Goal: Task Accomplishment & Management: Use online tool/utility

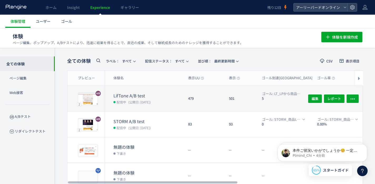
click at [150, 97] on dt "LifTone A/B test" at bounding box center [148, 96] width 70 height 6
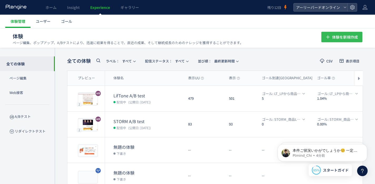
click at [338, 39] on span "体験を新規作成" at bounding box center [345, 37] width 26 height 11
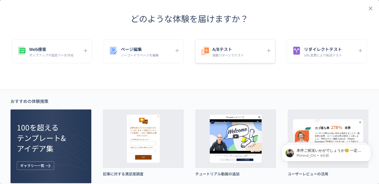
click at [239, 51] on h5 "A/Bテスト" at bounding box center [227, 48] width 31 height 7
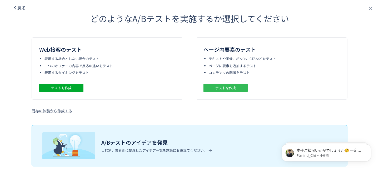
click at [228, 89] on span "テストを作成" at bounding box center [225, 88] width 21 height 8
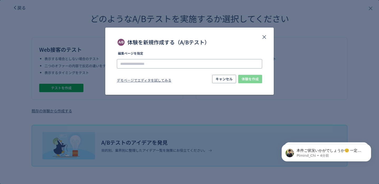
click at [178, 67] on input "体験を新規作成する（A/Bテスト）" at bounding box center [189, 63] width 145 height 9
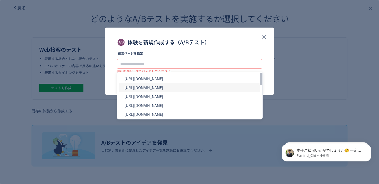
click at [193, 89] on li "https://product.eb-online.jp/facepump_lp_2022/" at bounding box center [189, 87] width 141 height 9
type input "**********"
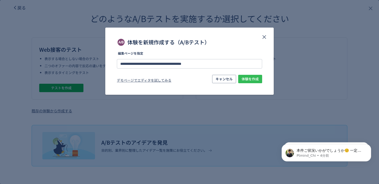
click at [250, 80] on span "体験を作成" at bounding box center [249, 79] width 17 height 8
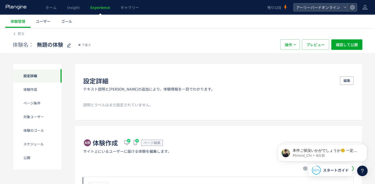
click at [99, 8] on span "Experience" at bounding box center [100, 7] width 20 height 5
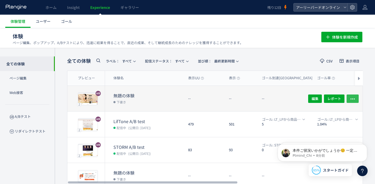
click at [355, 98] on icon "button" at bounding box center [352, 98] width 5 height 5
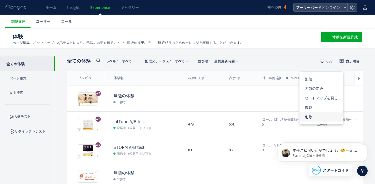
click at [307, 116] on li "削除" at bounding box center [321, 116] width 44 height 9
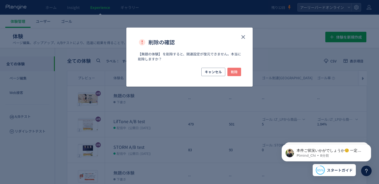
click at [237, 75] on button "削除" at bounding box center [234, 72] width 14 height 8
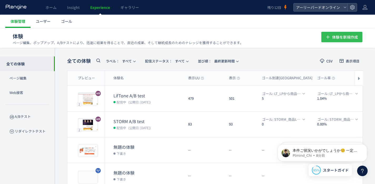
click at [339, 37] on span "体験を新規作成" at bounding box center [345, 37] width 26 height 11
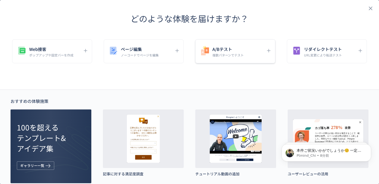
click at [223, 56] on p "複数パターンでテスト" at bounding box center [227, 55] width 31 height 4
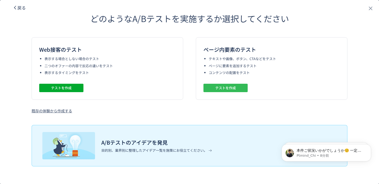
click at [232, 86] on span "テストを作成" at bounding box center [225, 88] width 21 height 8
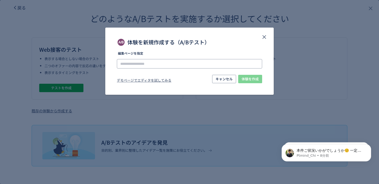
click at [201, 67] on input "体験を新規作成する（A/Bテスト）" at bounding box center [189, 63] width 145 height 9
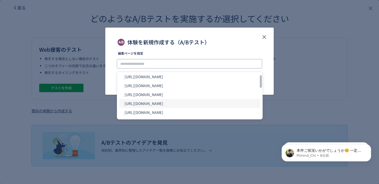
scroll to position [64, 0]
click at [197, 104] on li "https://product.eb-online.jp/hogunoa_lp/" at bounding box center [189, 103] width 141 height 9
type input "**********"
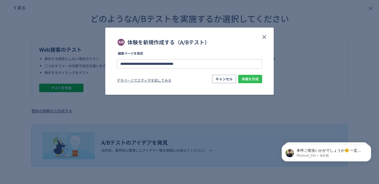
click at [250, 77] on span "体験を作成" at bounding box center [249, 79] width 17 height 8
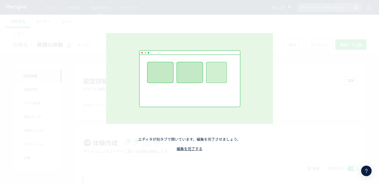
click at [0, 0] on div "エディタが別タブで開いています。編集を完了させましょう。 編集を完了する" at bounding box center [189, 92] width 379 height 184
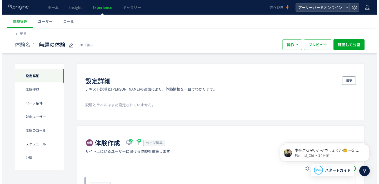
scroll to position [51, 0]
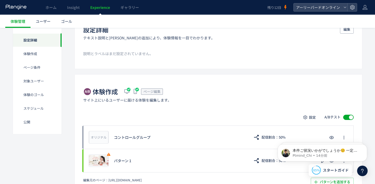
click at [103, 7] on span "Experience" at bounding box center [100, 7] width 20 height 5
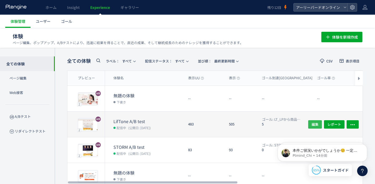
click at [315, 124] on span "編集" at bounding box center [314, 124] width 7 height 8
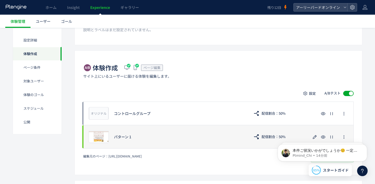
scroll to position [109, 0]
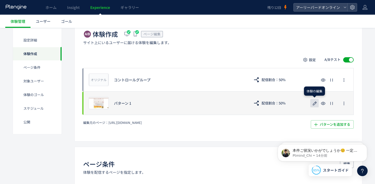
click at [315, 103] on use "button" at bounding box center [315, 103] width 4 height 4
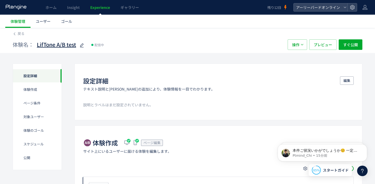
click at [69, 46] on span "LifTone A/B test" at bounding box center [56, 45] width 39 height 8
click at [22, 34] on span "戻る" at bounding box center [21, 33] width 7 height 5
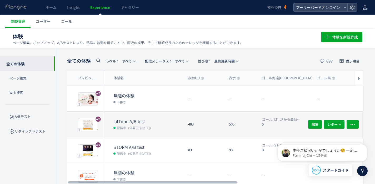
click at [135, 119] on dt "LifTone A/B test" at bounding box center [148, 122] width 70 height 6
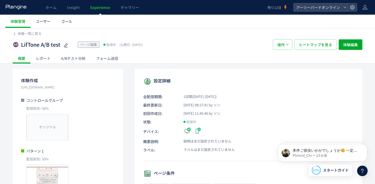
click at [82, 58] on div "A/Bテスト分析" at bounding box center [73, 58] width 35 height 11
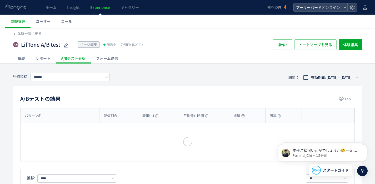
type input "**********"
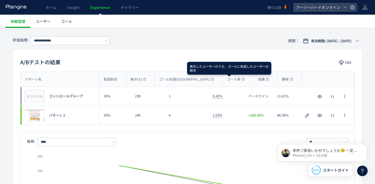
scroll to position [57, 0]
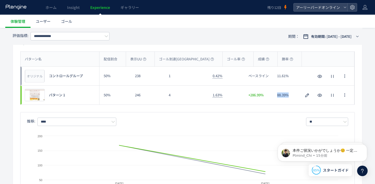
drag, startPoint x: 276, startPoint y: 95, endPoint x: 293, endPoint y: 97, distance: 16.6
click at [293, 97] on div "88.39%" at bounding box center [287, 95] width 29 height 19
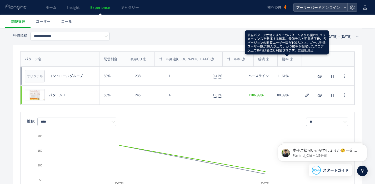
click at [289, 60] on icon at bounding box center [290, 59] width 3 height 3
click at [224, 36] on div "**********" at bounding box center [187, 36] width 349 height 17
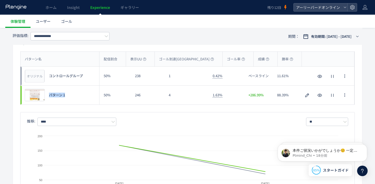
drag, startPoint x: 49, startPoint y: 95, endPoint x: 65, endPoint y: 97, distance: 16.2
click at [65, 97] on div "プレビュー パターン 1" at bounding box center [60, 95] width 79 height 19
click at [39, 94] on span "プレビュー" at bounding box center [34, 95] width 17 height 5
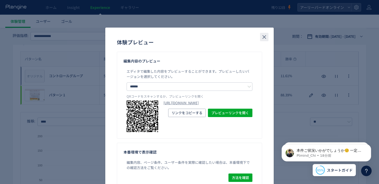
click at [264, 36] on icon "close" at bounding box center [264, 37] width 6 height 6
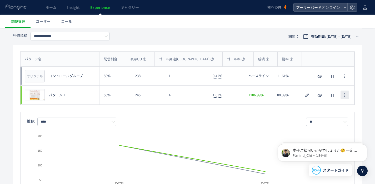
click at [344, 94] on icon "button" at bounding box center [344, 95] width 4 height 4
click at [304, 95] on icon "button" at bounding box center [307, 95] width 6 height 6
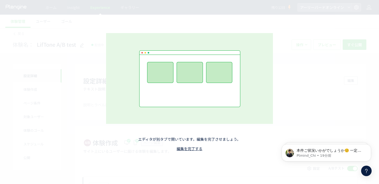
click at [67, 33] on div "エディタが別タブで開いています。編集を完了させましょう。 編集を完了する" at bounding box center [189, 92] width 379 height 184
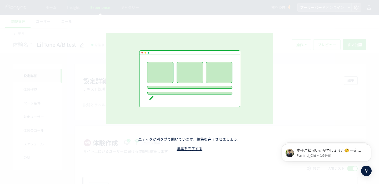
click at [89, 40] on div "エディタが別タブで開いています。編集を完了させましょう。 編集を完了する" at bounding box center [189, 92] width 231 height 171
click at [197, 147] on link "編集を完了する" at bounding box center [189, 148] width 26 height 5
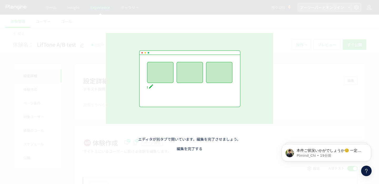
click at [191, 149] on link "編集を完了する" at bounding box center [189, 148] width 26 height 5
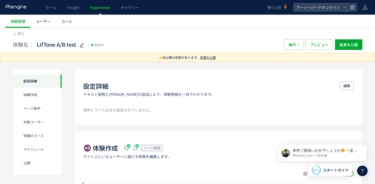
click at [99, 7] on span "Experience" at bounding box center [100, 7] width 20 height 5
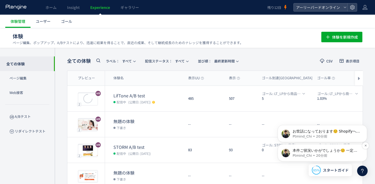
click at [332, 152] on p "本件ご状況いかがでしょうか☺️ ﻿一定時間が経ちましたので本日午後には一度自動クローズとなりますが 調査再開のタイミングで本チャットを再開いただけますのでご安…" at bounding box center [326, 150] width 68 height 5
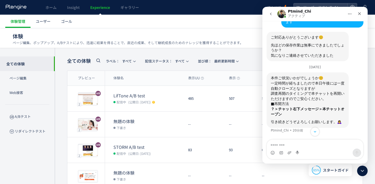
scroll to position [473, 0]
click at [200, 33] on h1 "体験 ページ編集、ポップアップ、A/Bテストにより、迅速に結果を得ることで、直近の成果、そして継続成長のためのナレッジを獲得することができます。" at bounding box center [161, 37] width 297 height 8
click at [335, 172] on span "スタートガイド" at bounding box center [336, 171] width 26 height 6
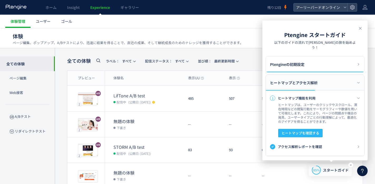
scroll to position [0, 0]
click at [335, 172] on span "スタートガイド" at bounding box center [336, 171] width 26 height 6
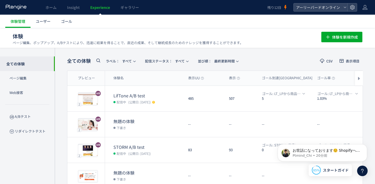
scroll to position [473, 0]
click at [363, 172] on icon at bounding box center [362, 171] width 6 height 6
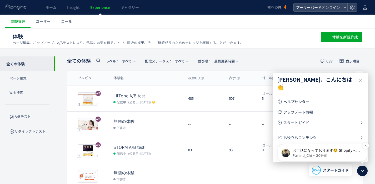
click at [332, 154] on p "Ptmind_Chi • 20分前" at bounding box center [326, 156] width 68 height 5
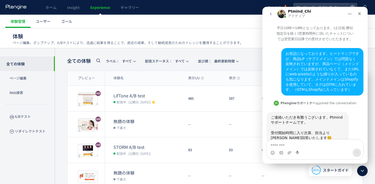
scroll to position [27, 0]
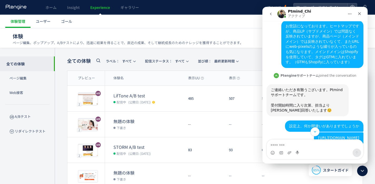
click at [184, 45] on p "ページ編集、ポップアップ、A/Bテストにより、迅速に結果を得ることで、直近の成果、そして継続成長のためのナレッジを獲得することができます。" at bounding box center [128, 42] width 230 height 5
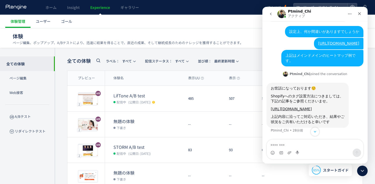
scroll to position [178, 0]
click at [311, 109] on link "[URL][DOMAIN_NAME]" at bounding box center [290, 109] width 41 height 4
click at [305, 147] on textarea "メッセージ..." at bounding box center [315, 144] width 96 height 9
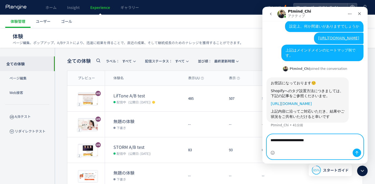
scroll to position [183, 0]
type textarea "**********"
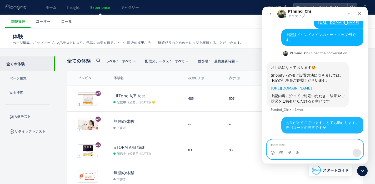
scroll to position [199, 0]
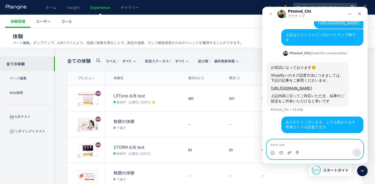
click at [288, 153] on icon "添付ファイルをアップロードする" at bounding box center [289, 152] width 4 height 3
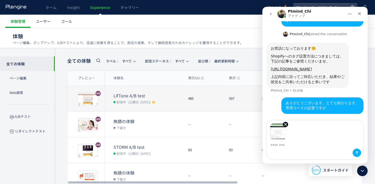
scroll to position [218, 0]
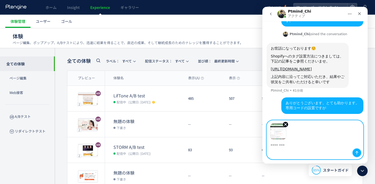
click at [354, 151] on button "メッセージを送信…" at bounding box center [356, 153] width 8 height 8
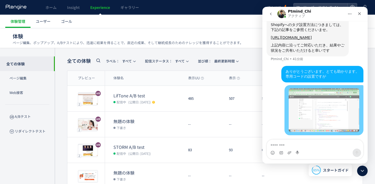
scroll to position [250, 0]
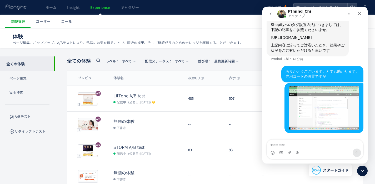
click at [307, 145] on textarea "メッセージ..." at bounding box center [315, 144] width 96 height 9
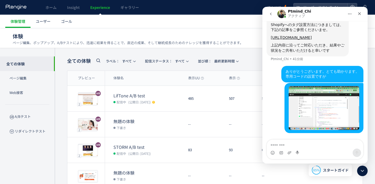
click at [314, 111] on img "ソンさんから新しいメッセージが届きました…" at bounding box center [323, 108] width 70 height 44
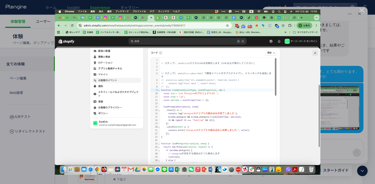
scroll to position [0, 0]
click at [331, 141] on div "Intercom Messenger" at bounding box center [187, 92] width 375 height 184
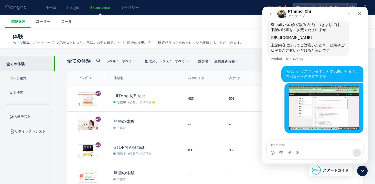
click at [329, 145] on textarea "メッセージ..." at bounding box center [315, 144] width 96 height 9
click at [328, 145] on textarea "メッセージ..." at bounding box center [315, 144] width 96 height 9
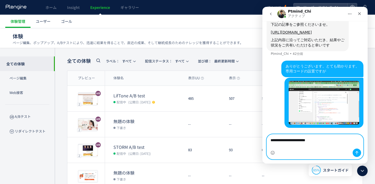
scroll to position [255, 0]
type textarea "**********"
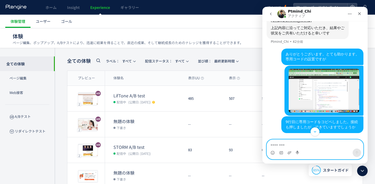
scroll to position [267, 0]
click at [290, 153] on icon "添付ファイルをアップロードする" at bounding box center [289, 153] width 4 height 4
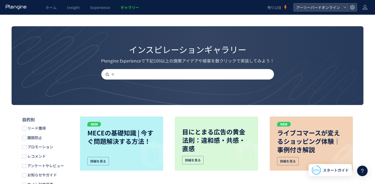
click at [365, 171] on icon at bounding box center [362, 171] width 6 height 6
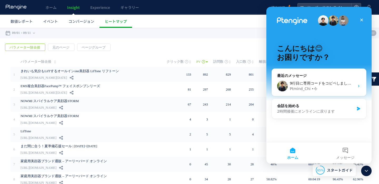
scroll to position [55, 0]
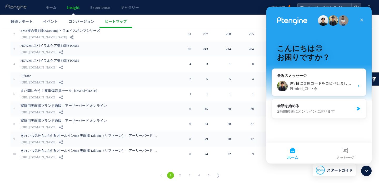
click at [325, 87] on div "Ptmind_Chi • 今" at bounding box center [321, 89] width 65 height 6
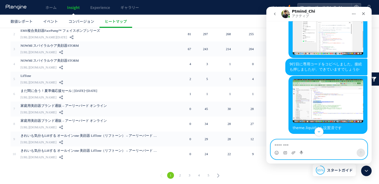
scroll to position [325, 0]
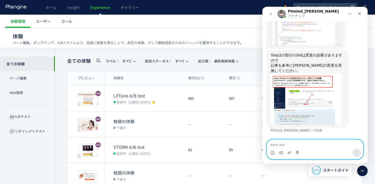
scroll to position [492, 0]
click at [100, 7] on span "Experience" at bounding box center [100, 7] width 20 height 5
click at [361, 169] on icon at bounding box center [362, 171] width 6 height 6
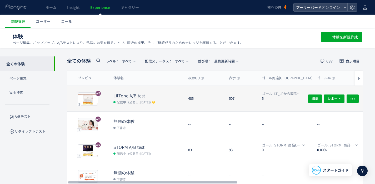
click at [169, 97] on dt "LifTone A/B test" at bounding box center [148, 96] width 70 height 6
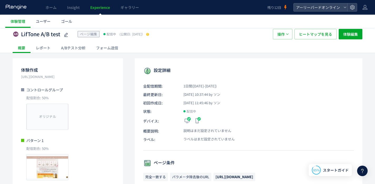
scroll to position [11, 0]
click at [78, 47] on div "A/Bテスト分析" at bounding box center [73, 47] width 35 height 11
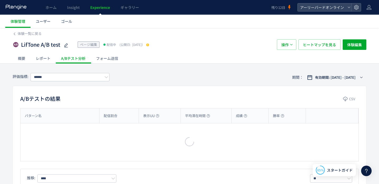
type input "**********"
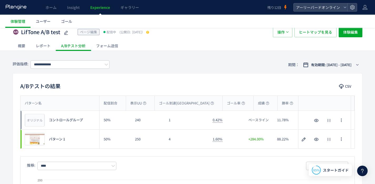
scroll to position [38, 0]
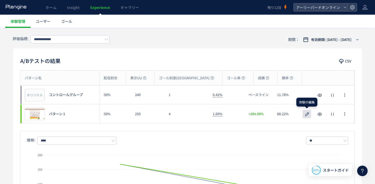
click at [305, 116] on icon "button" at bounding box center [307, 114] width 6 height 6
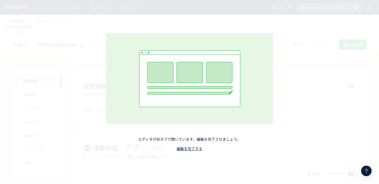
click at [76, 53] on div "エディタが別タブで開いています。編集を完了させましょう。 編集を完了する" at bounding box center [189, 92] width 231 height 171
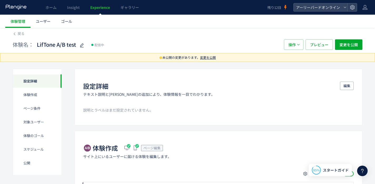
click at [19, 37] on div "体験名： LifTone A/B test 配信中 操作 プレビュー 変更を公開" at bounding box center [187, 44] width 349 height 17
click at [23, 33] on span "戻る" at bounding box center [21, 33] width 7 height 5
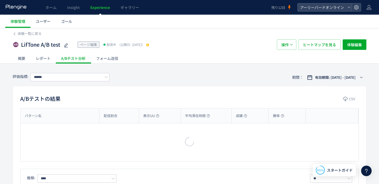
type input "**********"
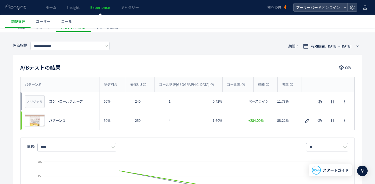
scroll to position [53, 0]
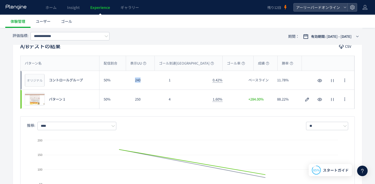
drag, startPoint x: 134, startPoint y: 80, endPoint x: 140, endPoint y: 82, distance: 6.3
click at [140, 81] on div "240" at bounding box center [148, 80] width 34 height 19
drag, startPoint x: 135, startPoint y: 100, endPoint x: 140, endPoint y: 93, distance: 8.6
click at [141, 99] on div "250" at bounding box center [148, 99] width 34 height 19
drag, startPoint x: 173, startPoint y: 80, endPoint x: 168, endPoint y: 82, distance: 5.9
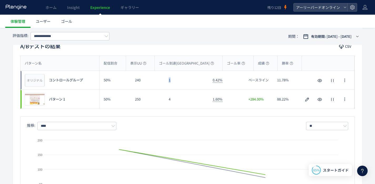
click at [167, 81] on div "1" at bounding box center [186, 80] width 44 height 19
drag, startPoint x: 171, startPoint y: 101, endPoint x: 167, endPoint y: 101, distance: 3.5
click at [167, 101] on div "4" at bounding box center [186, 99] width 44 height 19
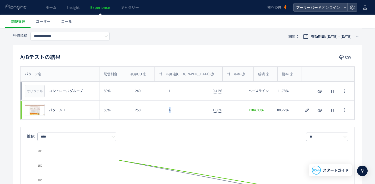
scroll to position [51, 0]
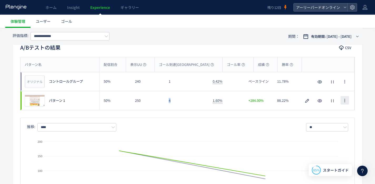
click at [346, 101] on icon "button" at bounding box center [344, 101] width 4 height 4
click at [305, 109] on div at bounding box center [328, 100] width 53 height 19
click at [307, 101] on icon "button" at bounding box center [307, 101] width 6 height 6
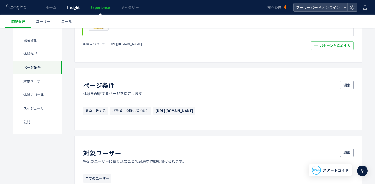
scroll to position [144, 0]
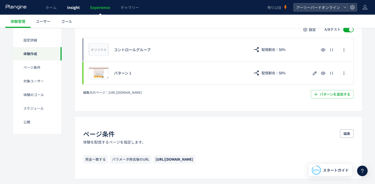
click at [69, 8] on span "Insight" at bounding box center [73, 7] width 13 height 5
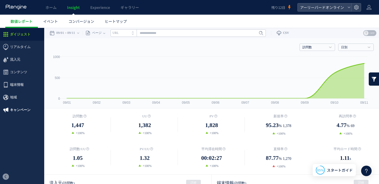
click at [16, 110] on span "キャンペーン" at bounding box center [20, 110] width 21 height 13
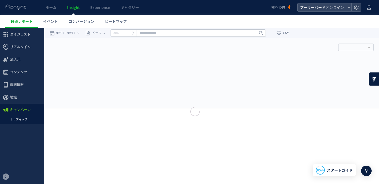
click at [21, 120] on div at bounding box center [189, 92] width 379 height 184
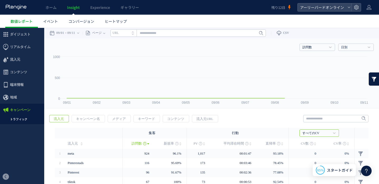
scroll to position [9, 0]
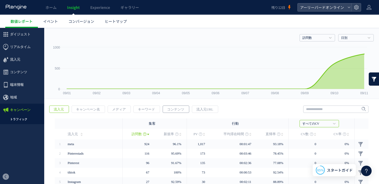
click at [174, 111] on span "コンテンツ" at bounding box center [175, 109] width 25 height 7
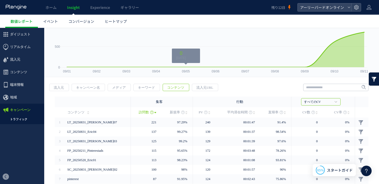
scroll to position [48, 0]
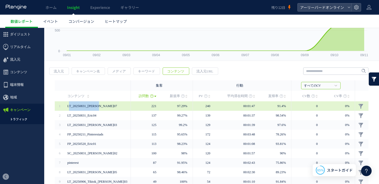
drag, startPoint x: 69, startPoint y: 106, endPoint x: 110, endPoint y: 105, distance: 41.0
click at [110, 105] on span "LT_20250831_Eric07" at bounding box center [97, 105] width 60 height 9
click at [93, 105] on span "LT_20250831_Eric07" at bounding box center [92, 106] width 50 height 4
click at [86, 105] on span "LT_20250831_Eric07" at bounding box center [92, 106] width 50 height 4
drag, startPoint x: 87, startPoint y: 107, endPoint x: 73, endPoint y: 106, distance: 14.5
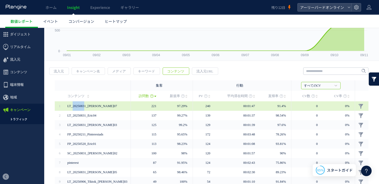
click at [73, 106] on span "LT_20250831_Eric07" at bounding box center [92, 106] width 50 height 4
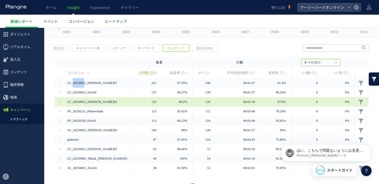
scroll to position [81, 0]
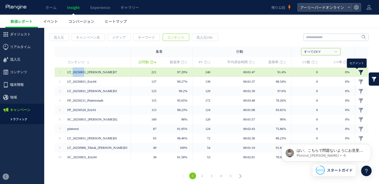
click at [358, 71] on link at bounding box center [360, 72] width 5 height 5
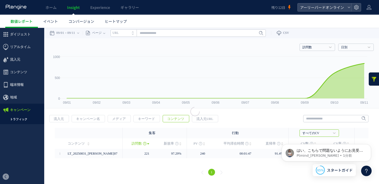
scroll to position [0, 0]
click at [319, 134] on html "はい、こちらで問題ないようにお見受けいたします。 Ptmind_伊東 • 1分前" at bounding box center [325, 151] width 105 height 37
click at [319, 133] on html "はい、こちらで問題ないようにお見受けいたします。 Ptmind_伊東 • 1分前" at bounding box center [325, 151] width 105 height 37
click at [330, 133] on html "はい、こちらで問題ないようにお見受けいたします。 Ptmind_伊東 • 1分前" at bounding box center [325, 151] width 105 height 37
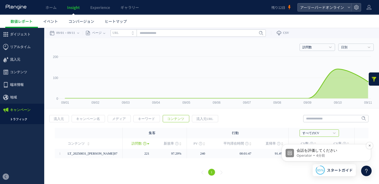
click at [303, 149] on p "会話を評価してください" at bounding box center [330, 150] width 68 height 5
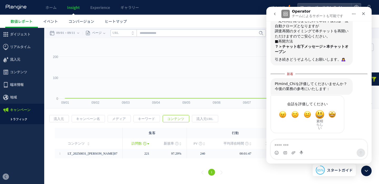
scroll to position [535, 0]
click at [332, 115] on span "完璧" at bounding box center [331, 114] width 9 height 9
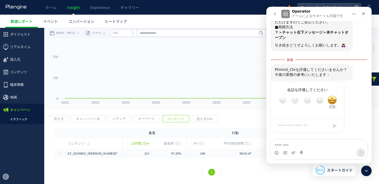
scroll to position [549, 0]
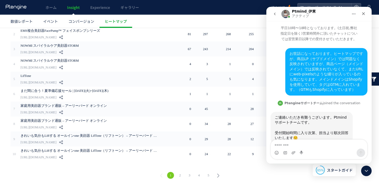
scroll to position [592, 0]
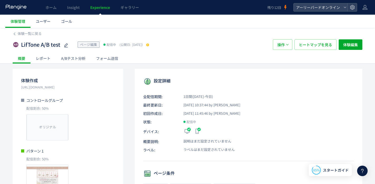
scroll to position [1, 0]
click at [149, 45] on use at bounding box center [147, 44] width 3 height 3
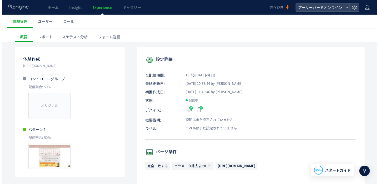
scroll to position [0, 0]
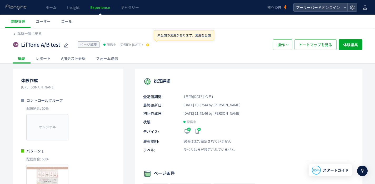
click at [204, 36] on span "変更を公開" at bounding box center [203, 35] width 16 height 4
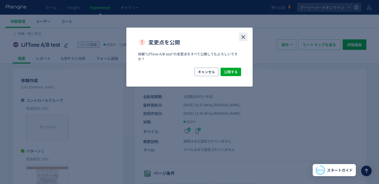
click at [243, 35] on icon "close" at bounding box center [243, 37] width 6 height 6
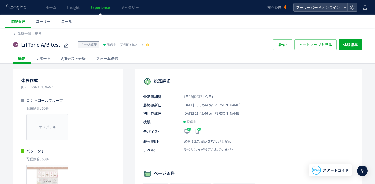
click at [83, 60] on div "A/Bテスト分析" at bounding box center [73, 58] width 35 height 11
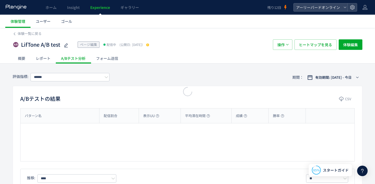
type input "**********"
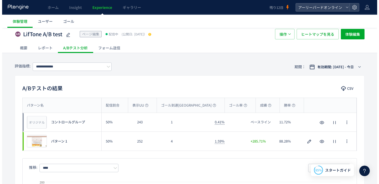
scroll to position [29, 0]
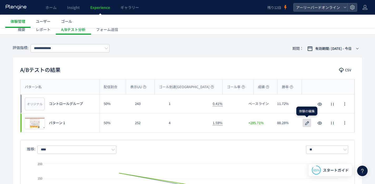
click at [305, 125] on use "button" at bounding box center [307, 123] width 4 height 4
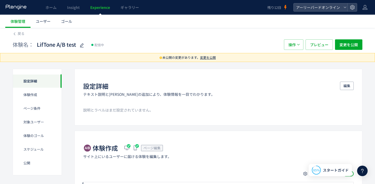
click at [210, 59] on span "変更を公開" at bounding box center [208, 57] width 16 height 4
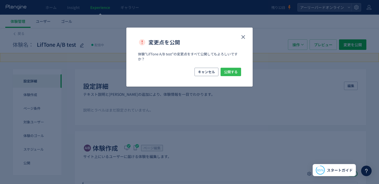
click at [229, 70] on span "公開する" at bounding box center [231, 72] width 14 height 8
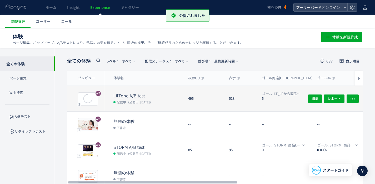
click at [137, 95] on dt "LifTone A/B test" at bounding box center [148, 96] width 70 height 6
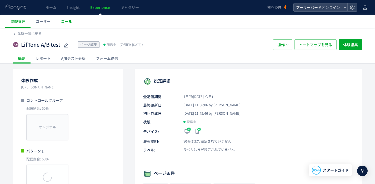
click at [71, 24] on span "ゴール" at bounding box center [66, 21] width 11 height 5
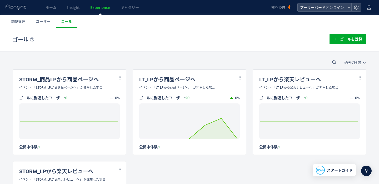
click at [95, 10] on link "Experience" at bounding box center [100, 7] width 30 height 15
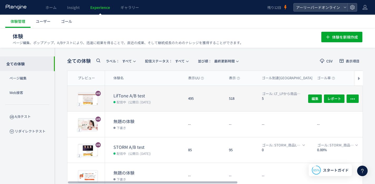
click at [132, 94] on dt "LifTone A/B test" at bounding box center [148, 96] width 70 height 6
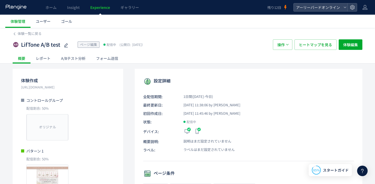
click at [75, 56] on div "A/Bテスト分析" at bounding box center [73, 58] width 35 height 11
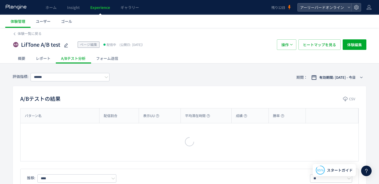
type input "**********"
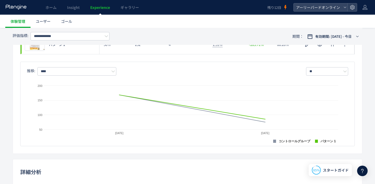
scroll to position [55, 0]
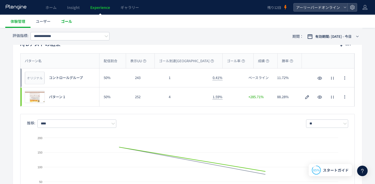
click at [59, 18] on link "ゴール" at bounding box center [67, 21] width 22 height 13
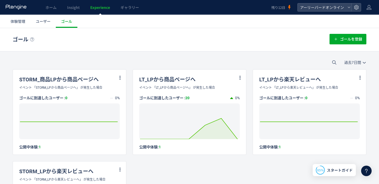
click at [106, 8] on span "Experience" at bounding box center [100, 7] width 20 height 5
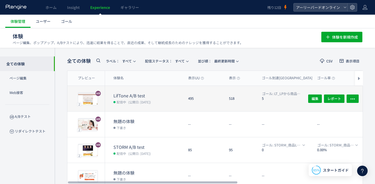
click at [160, 99] on dd "配信中 (公開日: 2025/09/11)" at bounding box center [148, 102] width 70 height 7
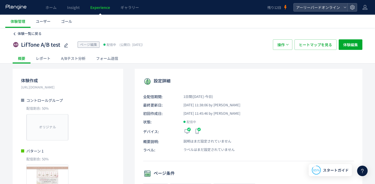
click at [34, 32] on span "体験一覧に戻る" at bounding box center [30, 33] width 24 height 5
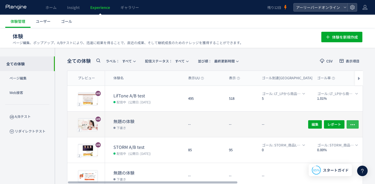
click at [354, 125] on icon "button" at bounding box center [352, 124] width 5 height 5
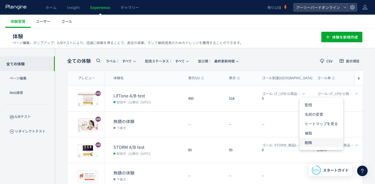
click at [315, 142] on li "削除" at bounding box center [321, 142] width 44 height 9
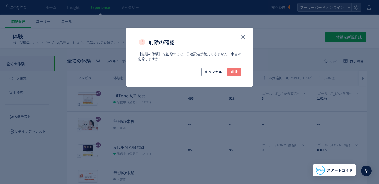
click at [235, 69] on span "削除" at bounding box center [234, 72] width 7 height 8
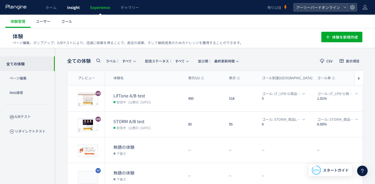
click at [70, 7] on span "Insight" at bounding box center [73, 7] width 13 height 5
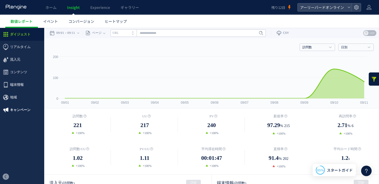
click at [22, 109] on span "キャンペーン" at bounding box center [20, 110] width 21 height 13
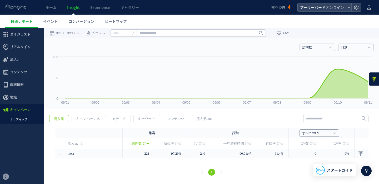
click at [323, 133] on link "すべてのCV" at bounding box center [316, 133] width 28 height 5
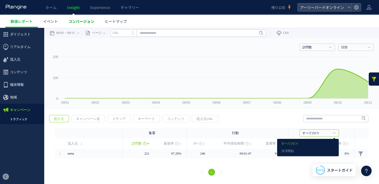
click at [83, 21] on span "コンバージョン" at bounding box center [81, 21] width 26 height 5
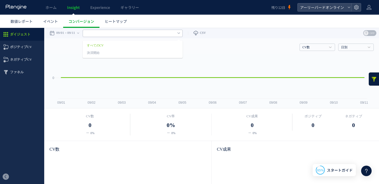
click at [174, 34] on input "text" at bounding box center [133, 33] width 100 height 7
click at [28, 46] on span "ポジティブCV" at bounding box center [21, 47] width 22 height 13
type input "******"
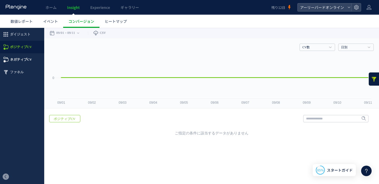
click at [26, 58] on span "ネガティブCV" at bounding box center [21, 59] width 22 height 13
click at [25, 35] on span "ダイジェスト" at bounding box center [20, 34] width 21 height 13
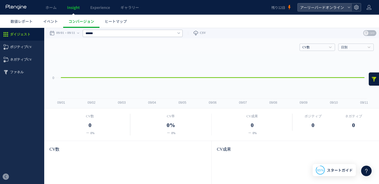
click at [358, 7] on icon at bounding box center [355, 7] width 5 height 5
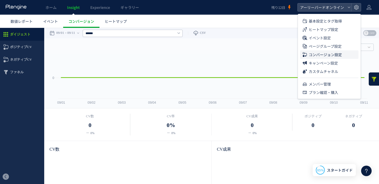
click at [329, 55] on span "コンバージョン設定" at bounding box center [324, 54] width 33 height 8
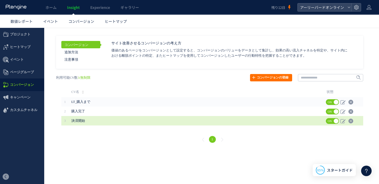
click at [113, 118] on span "決済開始" at bounding box center [177, 120] width 213 height 9
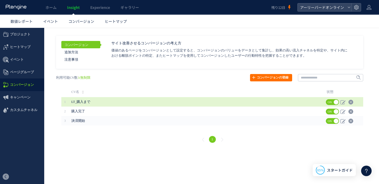
click at [83, 103] on span "LT_購入まで" at bounding box center [80, 102] width 19 height 4
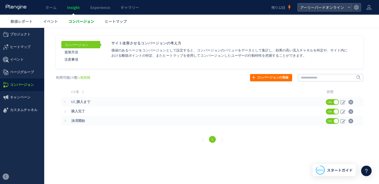
click at [80, 23] on span "コンバージョン" at bounding box center [81, 21] width 26 height 5
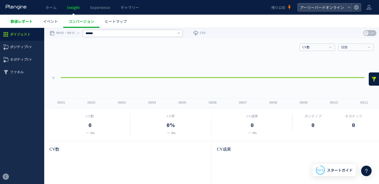
click at [27, 23] on span "数値レポート" at bounding box center [22, 21] width 22 height 5
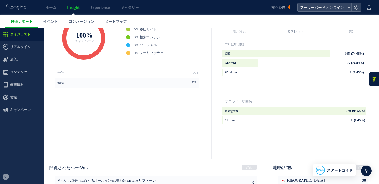
scroll to position [284, 0]
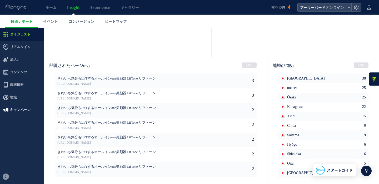
click at [24, 108] on span "キャンペーン" at bounding box center [20, 110] width 21 height 13
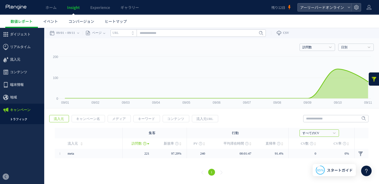
click at [211, 173] on link "1" at bounding box center [211, 172] width 7 height 7
click at [56, 7] on link "ホーム" at bounding box center [51, 7] width 22 height 15
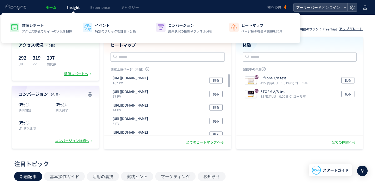
click at [69, 9] on span "Insight" at bounding box center [73, 7] width 13 height 5
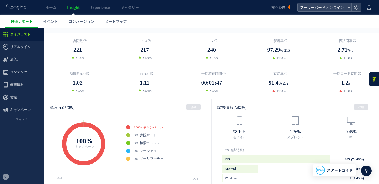
scroll to position [22, 0]
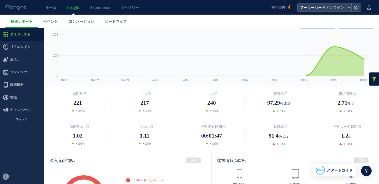
click at [24, 119] on link "トラフィック" at bounding box center [22, 119] width 44 height 6
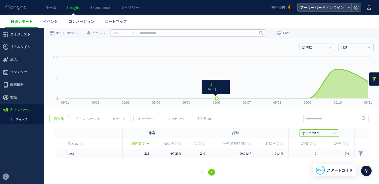
scroll to position [1, 0]
click at [86, 119] on span "キャンペーン名" at bounding box center [88, 118] width 32 height 7
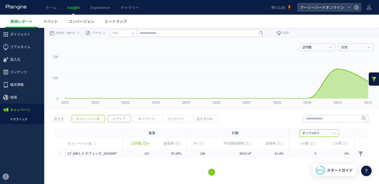
click at [121, 119] on span "メディア" at bounding box center [119, 118] width 22 height 7
click at [210, 174] on link "1" at bounding box center [211, 172] width 7 height 7
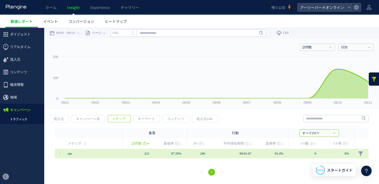
click at [356, 153] on td at bounding box center [361, 153] width 14 height 9
click at [360, 153] on link at bounding box center [360, 153] width 5 height 5
click at [361, 154] on link at bounding box center [360, 153] width 5 height 5
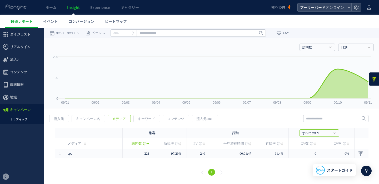
click at [372, 82] on link at bounding box center [373, 79] width 11 height 13
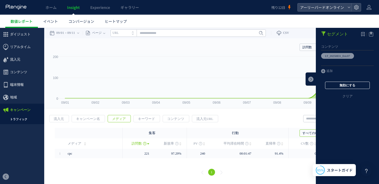
click at [353, 87] on button "無効にする" at bounding box center [347, 85] width 45 height 7
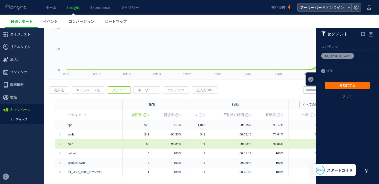
scroll to position [45, 0]
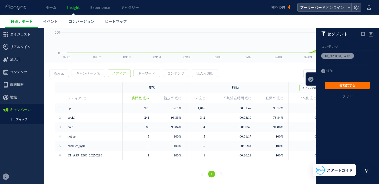
click at [343, 99] on link "クリア" at bounding box center [346, 100] width 63 height 13
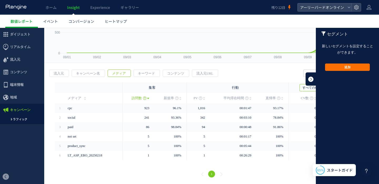
click at [305, 80] on link at bounding box center [310, 79] width 11 height 13
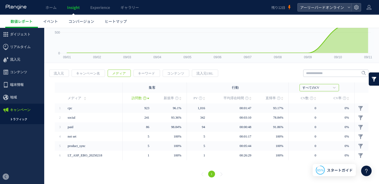
scroll to position [0, 0]
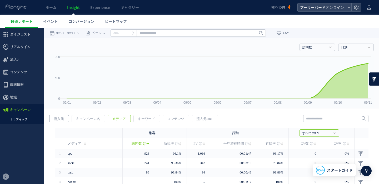
click at [63, 120] on span "流入元" at bounding box center [58, 118] width 19 height 7
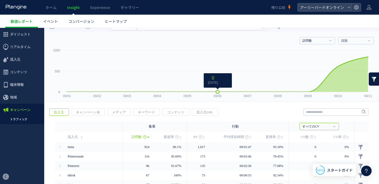
scroll to position [41, 0]
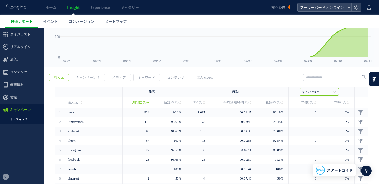
click at [370, 84] on link at bounding box center [373, 79] width 11 height 13
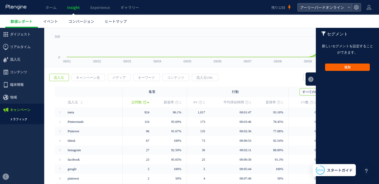
click at [355, 69] on button "追加" at bounding box center [347, 67] width 45 height 7
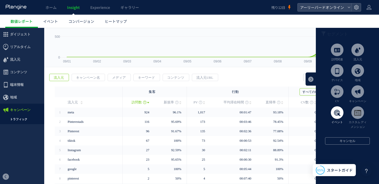
click at [331, 112] on span at bounding box center [336, 112] width 13 height 13
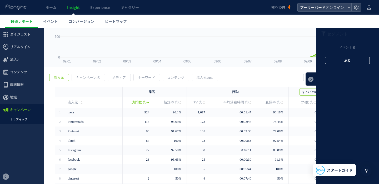
click at [345, 61] on button "戻る" at bounding box center [347, 60] width 45 height 7
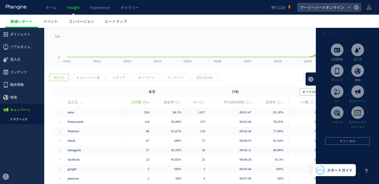
click at [337, 114] on span at bounding box center [336, 112] width 13 height 13
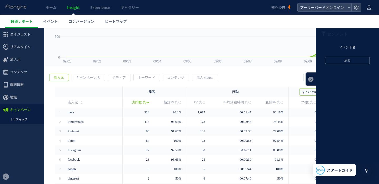
click at [344, 48] on li "イベント名" at bounding box center [346, 48] width 55 height 8
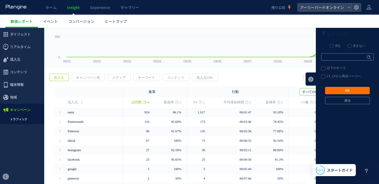
click at [341, 76] on label "LT_LPから商品ページへ" at bounding box center [347, 77] width 52 height 4
click at [346, 92] on button "OK" at bounding box center [347, 90] width 45 height 7
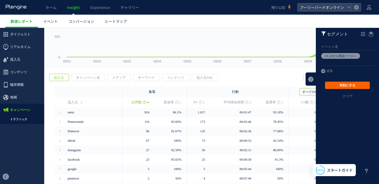
click at [348, 86] on button "有効にする" at bounding box center [347, 85] width 45 height 7
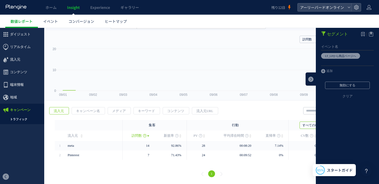
scroll to position [8, 0]
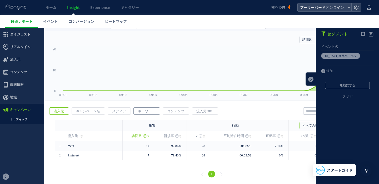
click at [147, 113] on span "キーワード" at bounding box center [146, 111] width 25 height 7
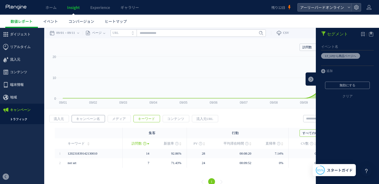
click at [94, 122] on span "キャンペーン名" at bounding box center [88, 118] width 32 height 7
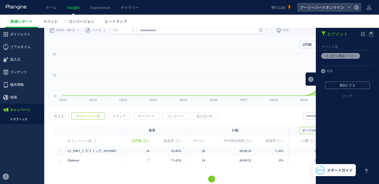
scroll to position [8, 0]
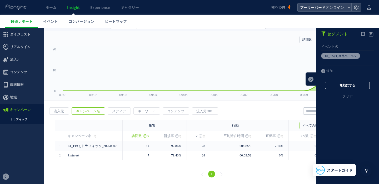
click at [338, 84] on button "無効にする" at bounding box center [347, 85] width 45 height 7
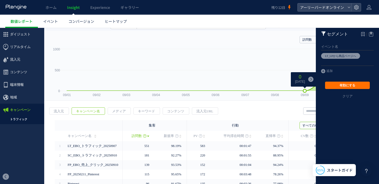
click at [298, 60] on rect at bounding box center [209, 74] width 320 height 54
click at [307, 79] on link at bounding box center [310, 79] width 11 height 13
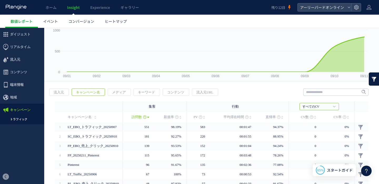
scroll to position [0, 0]
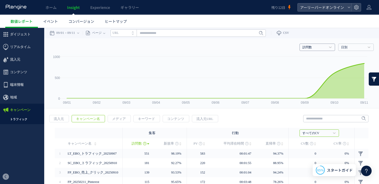
click at [307, 48] on link "訪問数" at bounding box center [314, 47] width 24 height 5
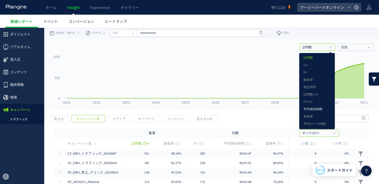
click at [311, 108] on link "平均滞在時間" at bounding box center [316, 109] width 27 height 7
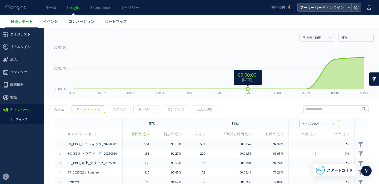
scroll to position [10, 0]
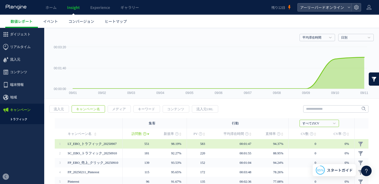
click at [94, 145] on span "LT_EBO_トラフィック_20250907" at bounding box center [92, 144] width 49 height 4
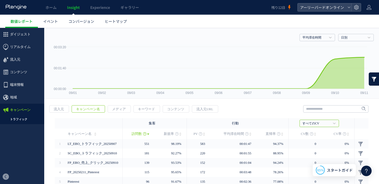
click at [370, 81] on link at bounding box center [373, 79] width 11 height 13
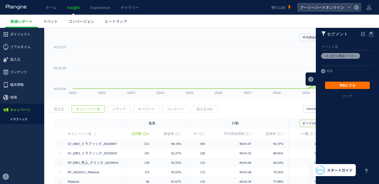
click at [354, 55] on icon at bounding box center [355, 56] width 3 height 6
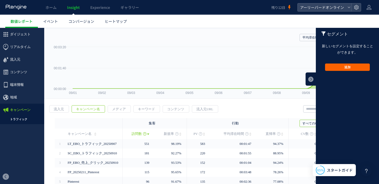
click at [331, 68] on button "追加" at bounding box center [347, 67] width 45 height 7
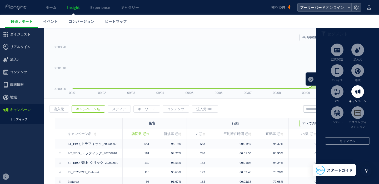
click at [352, 94] on span at bounding box center [357, 91] width 13 height 13
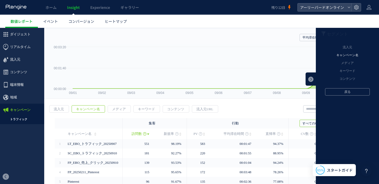
click at [348, 56] on li "キャンペーン名" at bounding box center [346, 56] width 55 height 8
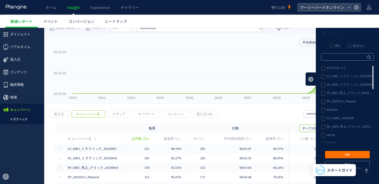
scroll to position [4, 0]
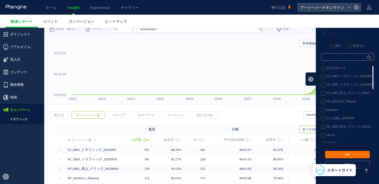
click at [342, 76] on label "LT_EBO_トラフィック_20250907" at bounding box center [347, 77] width 52 height 4
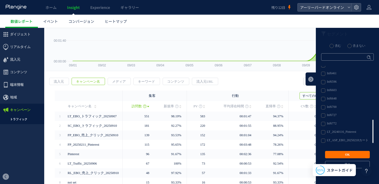
scroll to position [48, 0]
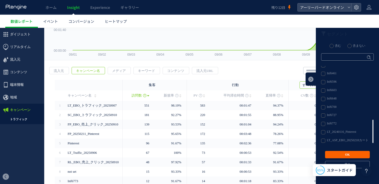
click at [349, 154] on button "OK" at bounding box center [347, 154] width 45 height 7
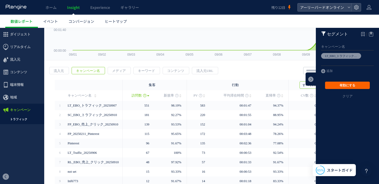
click at [350, 86] on button "有効にする" at bounding box center [347, 85] width 45 height 7
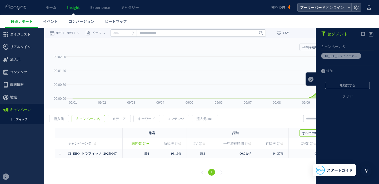
click at [267, 116] on div "戻る 流入元 キャンペーン名 メディア キーワード PV" at bounding box center [211, 146] width 334 height 73
click at [311, 78] on link at bounding box center [310, 79] width 11 height 13
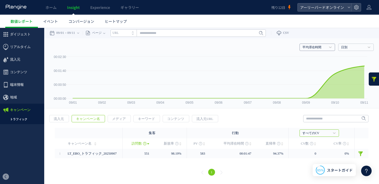
click at [322, 48] on link "平均滞在時間" at bounding box center [314, 47] width 24 height 5
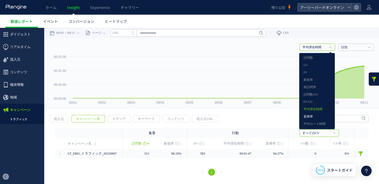
click at [312, 116] on link "直帰率" at bounding box center [316, 117] width 27 height 7
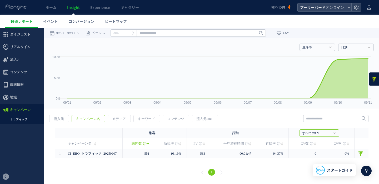
click at [373, 80] on link at bounding box center [373, 79] width 11 height 13
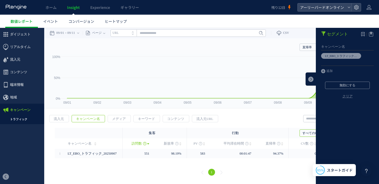
click at [348, 95] on link "クリア" at bounding box center [346, 100] width 63 height 13
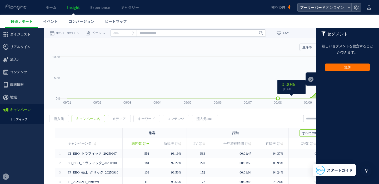
click at [260, 64] on rect at bounding box center [211, 81] width 324 height 54
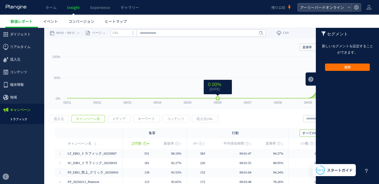
click at [228, 59] on rect at bounding box center [211, 81] width 324 height 54
click at [307, 77] on link at bounding box center [310, 79] width 11 height 13
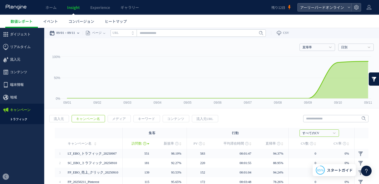
click at [74, 34] on time "09/11" at bounding box center [71, 33] width 8 height 11
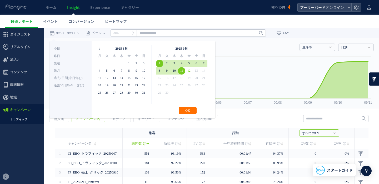
click at [171, 27] on ul "数値レポート イベント コンバージョン ヒートマップ" at bounding box center [191, 21] width 373 height 13
click at [293, 25] on ul "数値レポート イベント コンバージョン ヒートマップ" at bounding box center [191, 21] width 373 height 13
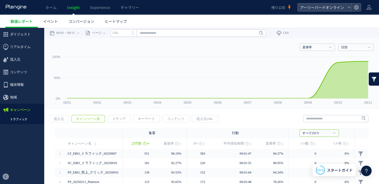
click at [318, 37] on div "**********" at bounding box center [211, 33] width 334 height 11
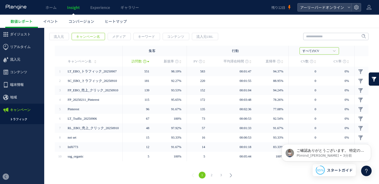
scroll to position [757, 0]
click at [321, 151] on p "ご確認ありがとうございます。 特定の機能は持ち合わせないのですが 代替案として実際にテストパターンが表示されたあと 右クリック検証モード＞Element でH…" at bounding box center [330, 150] width 68 height 5
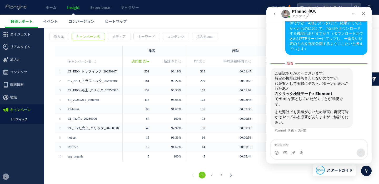
scroll to position [765, 0]
drag, startPoint x: 314, startPoint y: 95, endPoint x: 333, endPoint y: 95, distance: 18.7
click at [333, 95] on div "代替案として実際にテストパターンが表示されたあと 右クリック検証モード＞Element" at bounding box center [311, 89] width 74 height 16
click at [317, 146] on textarea "メッセージ..." at bounding box center [318, 144] width 96 height 9
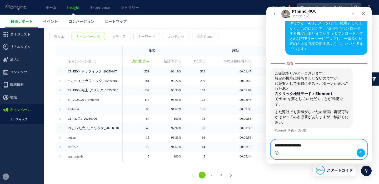
type textarea "**********"
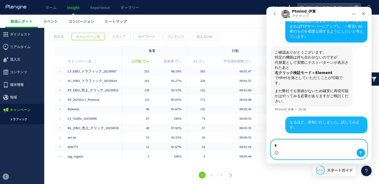
scroll to position [778, 0]
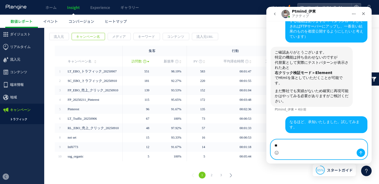
type textarea "*"
click at [275, 144] on textarea "**********" at bounding box center [318, 144] width 96 height 9
type textarea "**********"
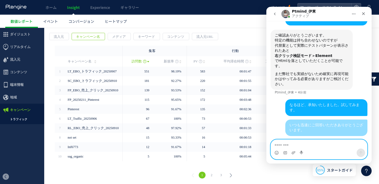
scroll to position [795, 0]
